Goal: Answer question/provide support

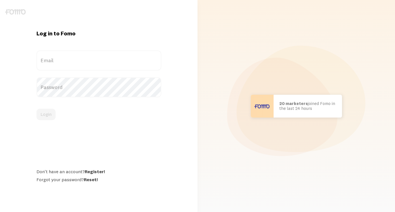
type input "[PERSON_NAME][EMAIL_ADDRESS][DOMAIN_NAME]"
click at [37, 114] on div "Login" at bounding box center [98, 114] width 125 height 11
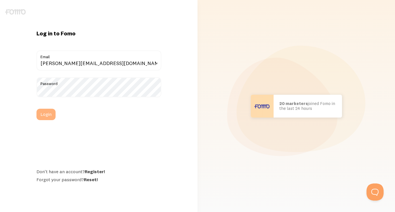
click at [48, 114] on button "Login" at bounding box center [45, 114] width 19 height 11
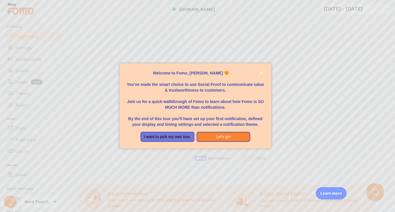
scroll to position [145, 0]
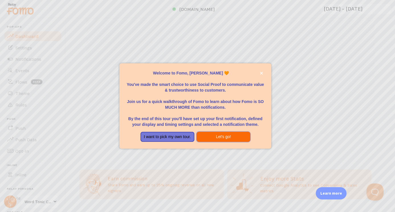
click at [214, 136] on button "Let's go!" at bounding box center [224, 137] width 54 height 10
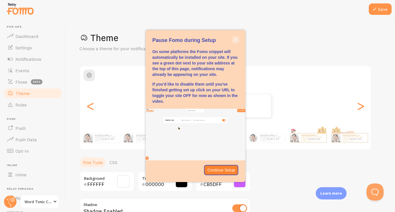
click at [235, 41] on icon "close," at bounding box center [235, 39] width 3 height 3
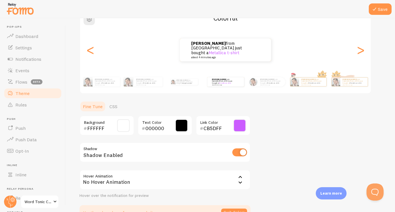
scroll to position [91, 0]
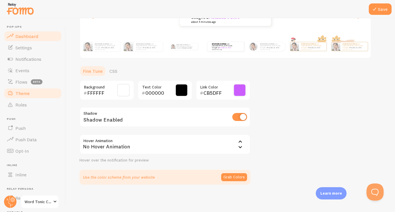
click at [38, 37] on link "Dashboard" at bounding box center [32, 35] width 59 height 11
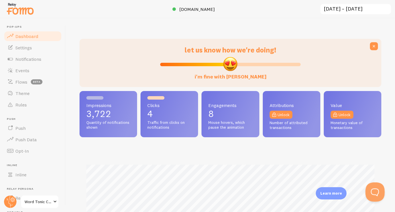
click at [371, 190] on button "Open Beacon popover" at bounding box center [373, 190] width 17 height 17
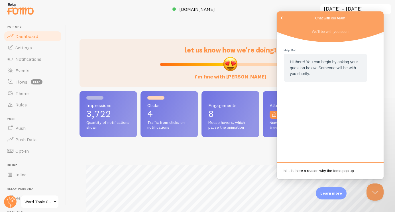
scroll to position [1, 0]
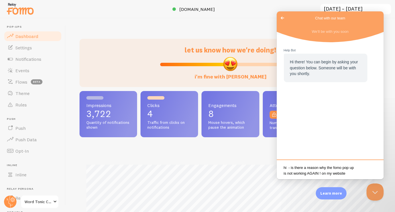
type textarea "hi - is there a reason why the fomo pop up is not working AGAIN ! on my website?"
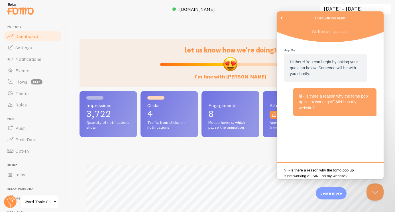
scroll to position [0, 0]
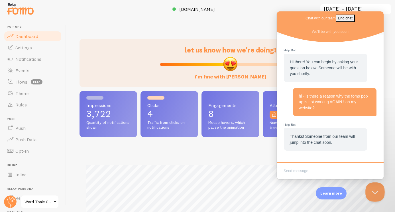
click at [374, 189] on button "Close Beacon popover" at bounding box center [373, 190] width 17 height 17
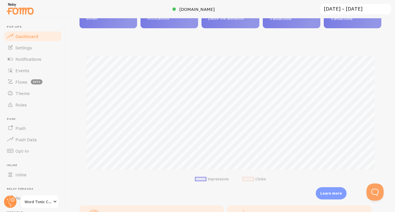
scroll to position [110, 0]
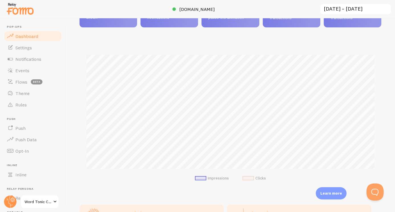
click at [47, 204] on span "Word Tonic Community" at bounding box center [38, 201] width 27 height 7
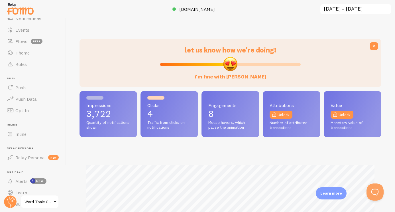
scroll to position [58, 0]
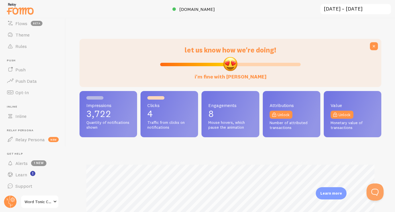
click at [36, 200] on span "Word Tonic Community" at bounding box center [38, 201] width 27 height 7
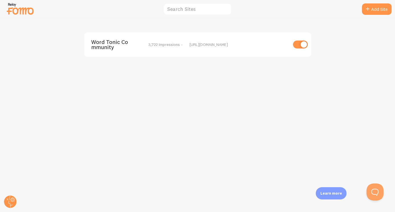
click at [118, 44] on span "Word Tonic Community" at bounding box center [114, 44] width 46 height 11
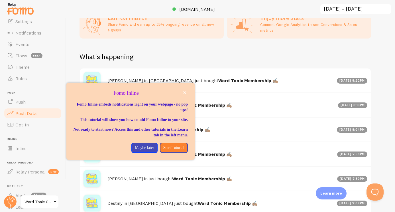
scroll to position [25, 0]
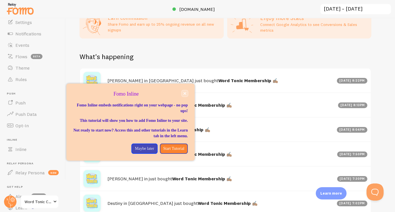
click at [184, 92] on icon "close," at bounding box center [184, 93] width 3 height 3
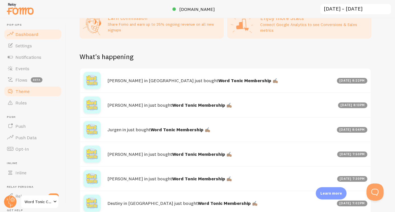
scroll to position [0, 0]
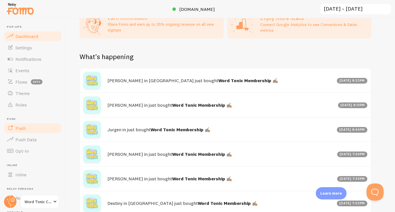
click at [23, 127] on span "Push" at bounding box center [20, 128] width 10 height 6
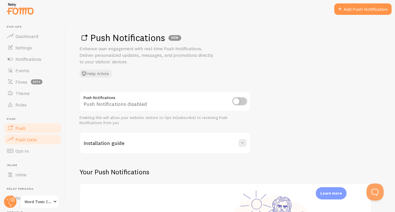
click at [25, 139] on span "Push Data" at bounding box center [25, 140] width 21 height 6
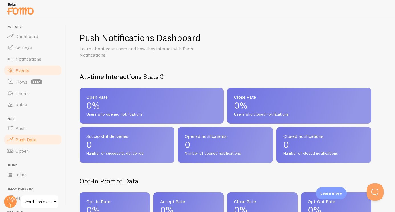
click at [26, 71] on span "Events" at bounding box center [22, 71] width 14 height 6
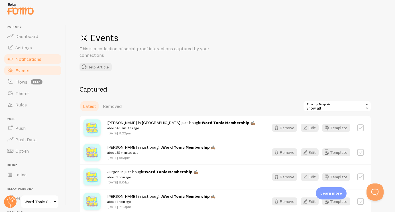
click at [30, 57] on span "Notifications" at bounding box center [28, 59] width 26 height 6
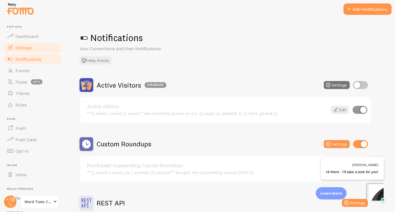
click at [33, 47] on link "Settings" at bounding box center [32, 47] width 59 height 11
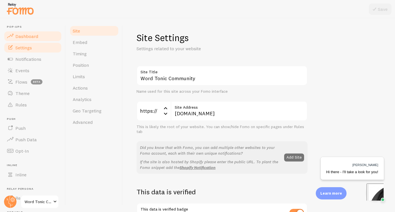
click at [36, 40] on link "Dashboard" at bounding box center [32, 35] width 59 height 11
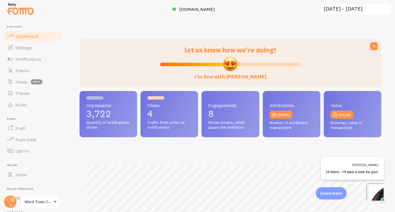
scroll to position [58, 0]
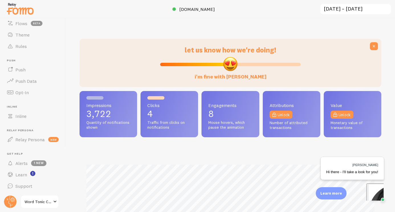
click at [35, 199] on span "Word Tonic Community" at bounding box center [38, 201] width 27 height 7
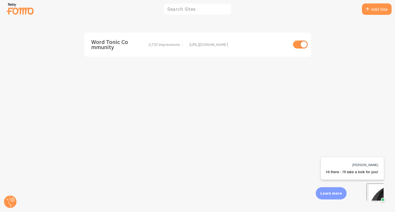
click at [101, 47] on span "Word Tonic Community" at bounding box center [114, 44] width 46 height 11
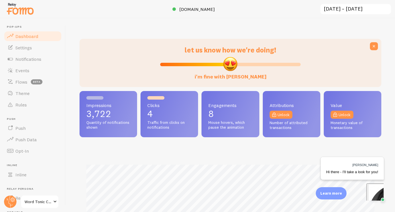
scroll to position [150, 302]
click at [22, 48] on span "Settings" at bounding box center [23, 48] width 17 height 6
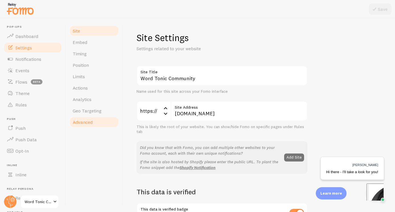
click at [93, 119] on link "Advanced" at bounding box center [94, 121] width 50 height 11
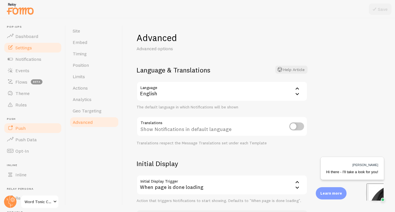
scroll to position [58, 0]
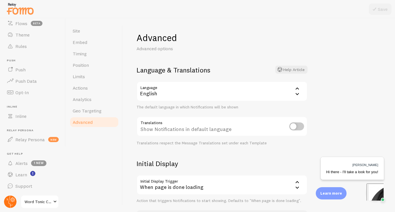
click at [11, 203] on circle at bounding box center [10, 201] width 13 height 13
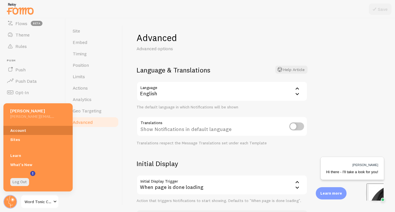
click at [19, 127] on link "Account" at bounding box center [37, 130] width 69 height 9
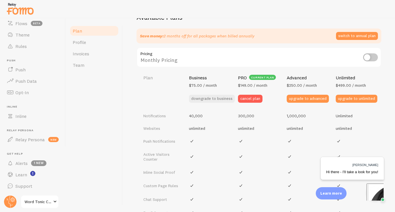
scroll to position [194, 0]
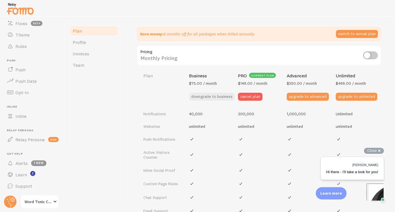
click at [363, 173] on span "Hi there - I'll take a look for you!" at bounding box center [352, 172] width 52 height 4
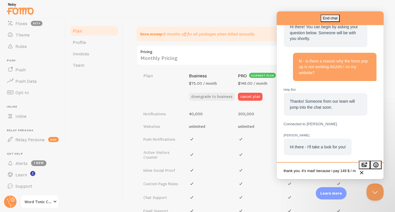
scroll to position [1, 0]
type textarea "thank you. it's mad! because i pay 149 $ / mth for this and it keeps going down"
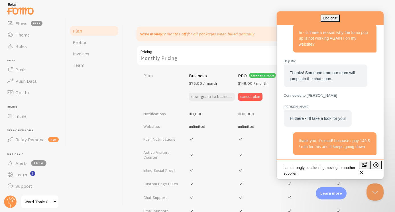
type textarea "i am strongly considering moving to another supplier :("
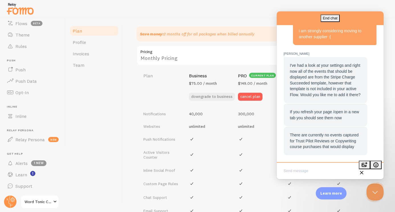
scroll to position [201, 0]
type textarea "v"
type textarea "ok thank you. but i hadn't changed anything?!"
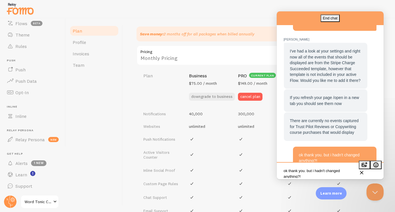
scroll to position [229, 0]
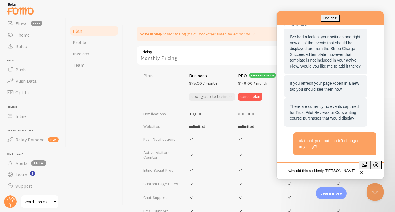
type textarea "so why did this suddenly change"
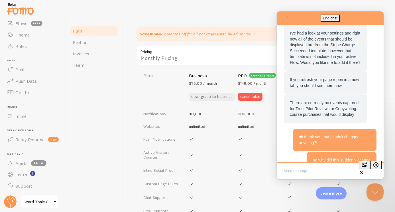
scroll to position [247, 0]
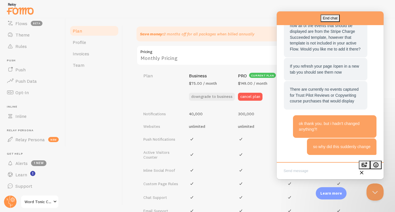
click at [128, 97] on div "Plan Your Fomo subscription details Monthly Stats 3,706 / 300k Notifications sh…" at bounding box center [259, 115] width 272 height 194
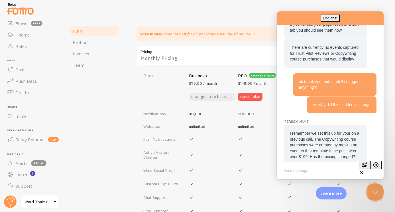
scroll to position [303, 0]
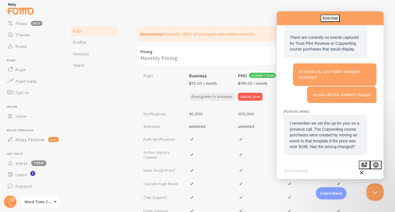
click at [291, 170] on textarea "Write chat message" at bounding box center [330, 170] width 105 height 13
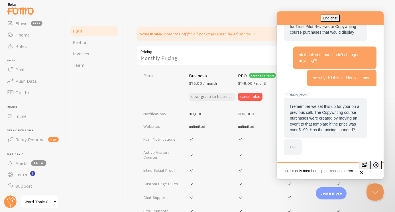
scroll to position [1, 0]
type textarea "no, it's only membership purchases currently"
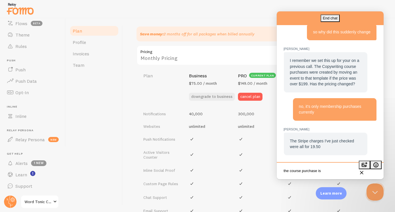
scroll to position [365, 0]
type textarea "the course purchase enrollment is not open"
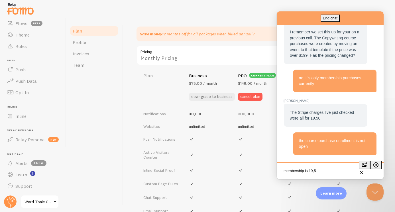
type textarea "membership is 19,50"
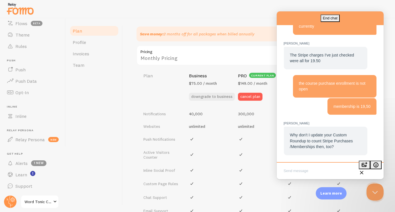
scroll to position [450, 0]
type textarea "ok please"
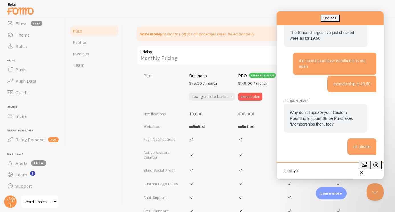
type textarea "thank you"
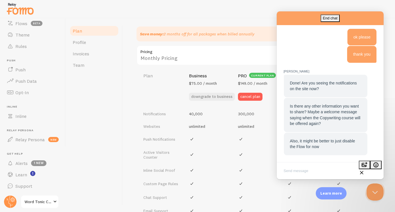
scroll to position [581, 0]
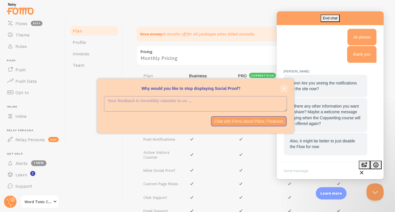
click at [282, 89] on button "close," at bounding box center [284, 89] width 6 height 6
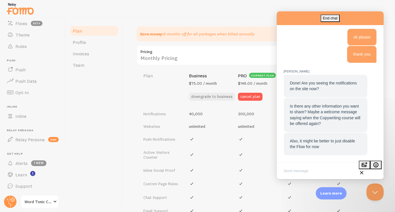
click at [310, 172] on textarea "Write chat message" at bounding box center [330, 170] width 105 height 13
type textarea "ok i'll take your reocmmendation"
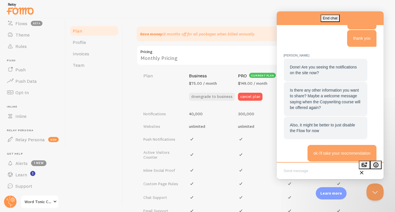
scroll to position [603, 0]
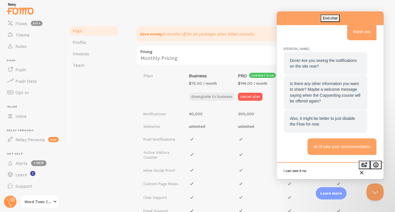
type textarea "i can see it now"
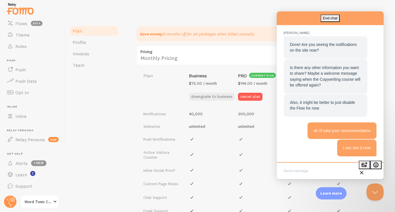
scroll to position [620, 0]
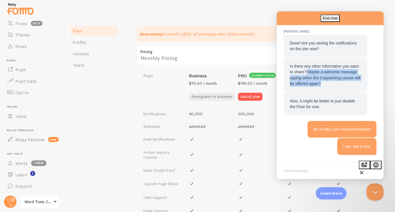
drag, startPoint x: 353, startPoint y: 87, endPoint x: 317, endPoint y: 74, distance: 38.3
click at [317, 74] on div "Is there any other information you want to share? Maybe a welcome message sayin…" at bounding box center [326, 74] width 72 height 23
copy span "Maybe a welcome message saying when the Copywriting course will be offered agai…"
click at [293, 172] on textarea "Write chat message" at bounding box center [330, 170] width 105 height 13
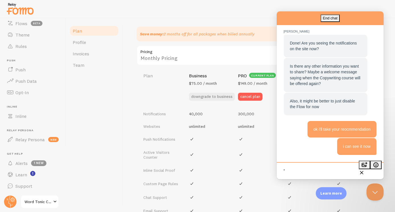
paste textarea "Maybe a welcome message saying when the Copywriting course will be offered agai…"
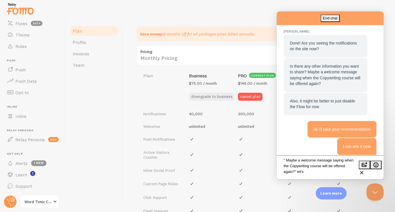
scroll to position [4, 0]
type textarea "" Maybe a welcome message saying when the Copywriting course will be offered ag…"
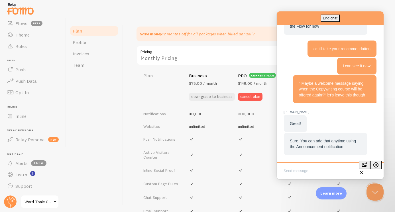
scroll to position [700, 0]
type textarea "ok"
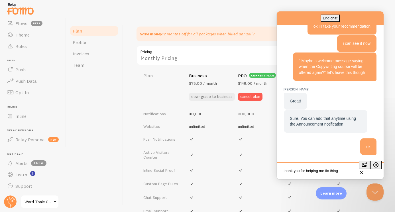
type textarea "thank you for helping me fix things"
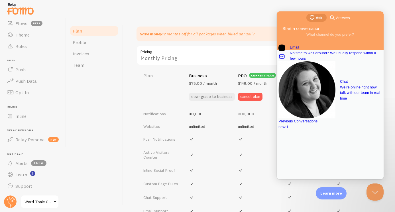
scroll to position [0, 0]
click at [374, 191] on button "Close Beacon popover" at bounding box center [373, 190] width 17 height 17
